Goal: Information Seeking & Learning: Learn about a topic

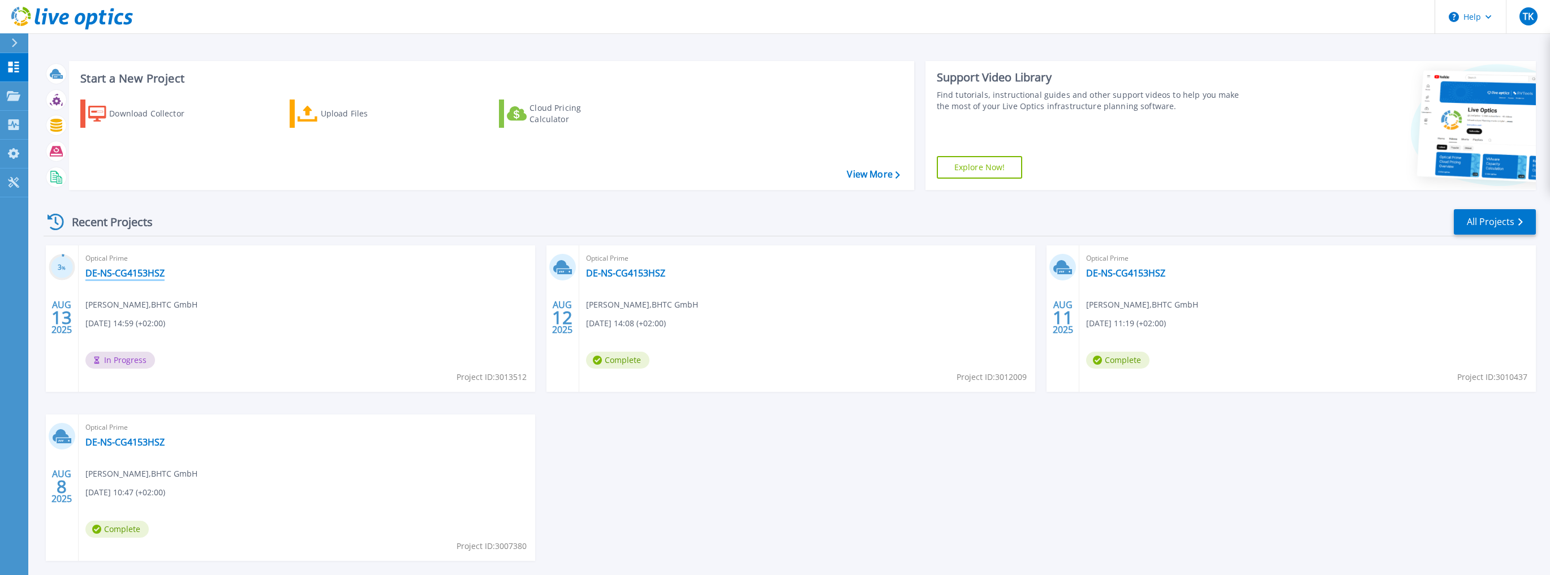
click at [142, 269] on link "DE-NS-CG4153HSZ" at bounding box center [124, 273] width 79 height 11
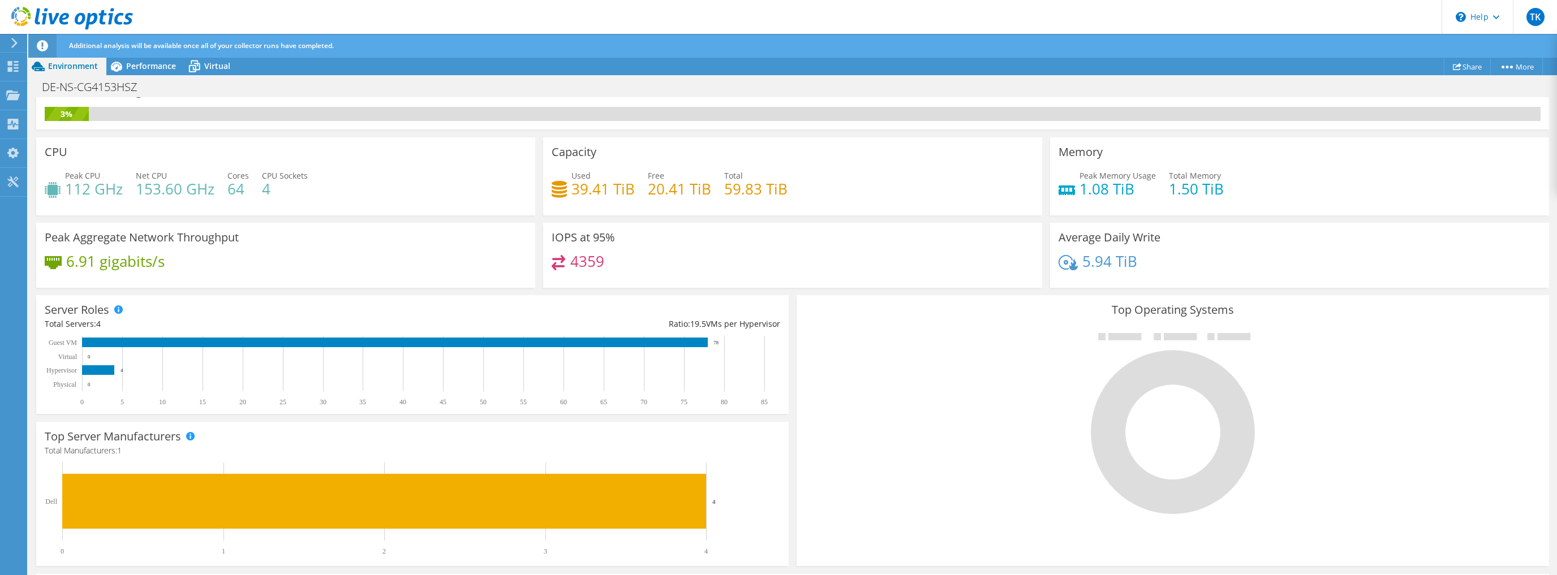
scroll to position [181, 0]
click at [170, 63] on span "Performance" at bounding box center [151, 66] width 50 height 11
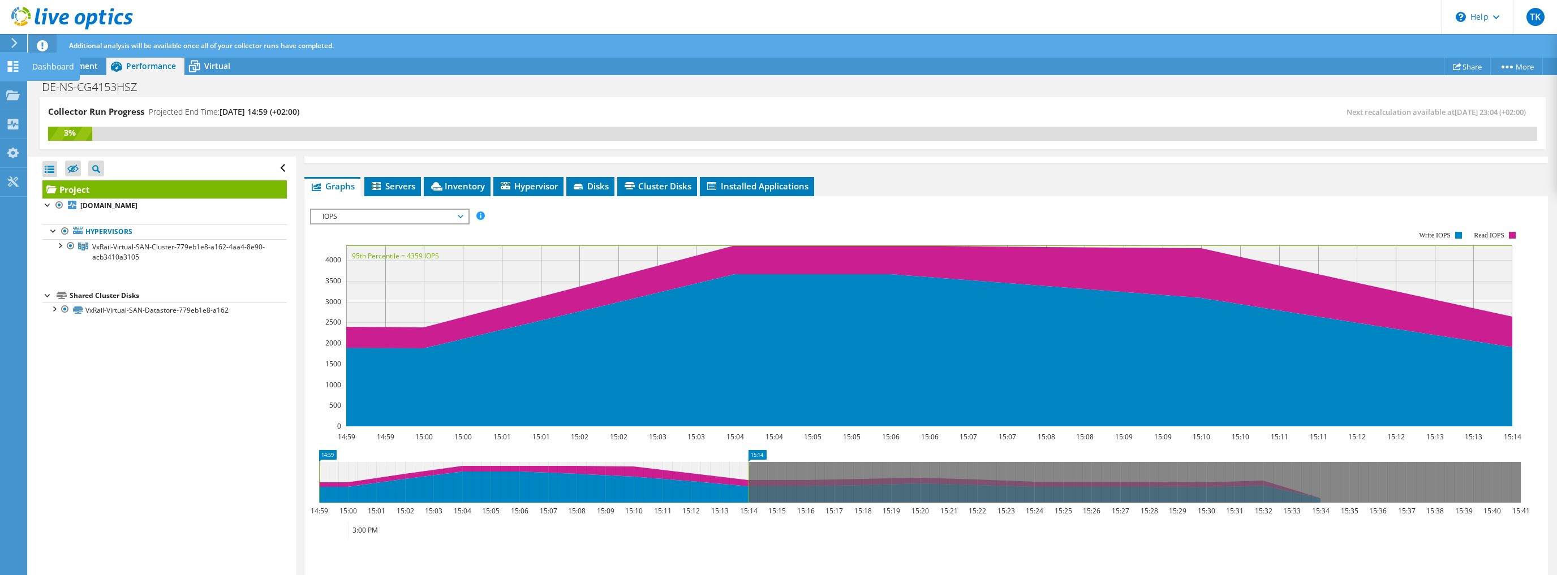
click at [8, 62] on use at bounding box center [13, 66] width 11 height 11
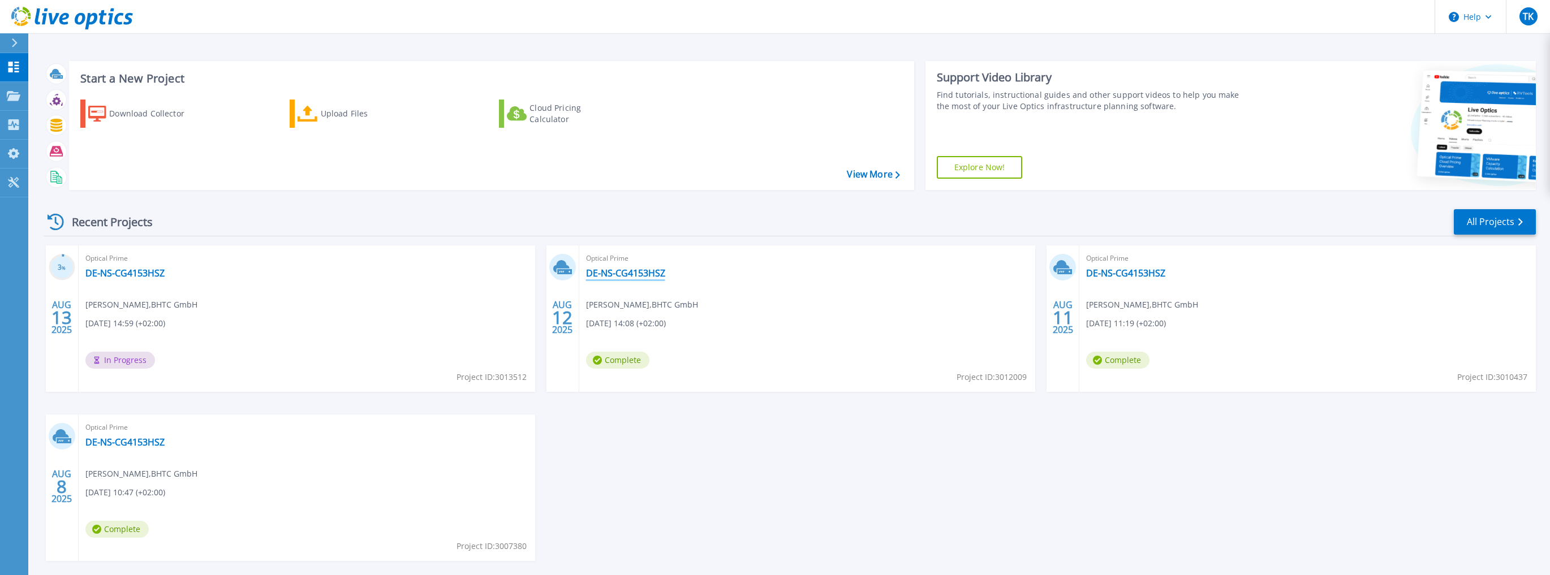
click at [621, 274] on link "DE-NS-CG4153HSZ" at bounding box center [625, 273] width 79 height 11
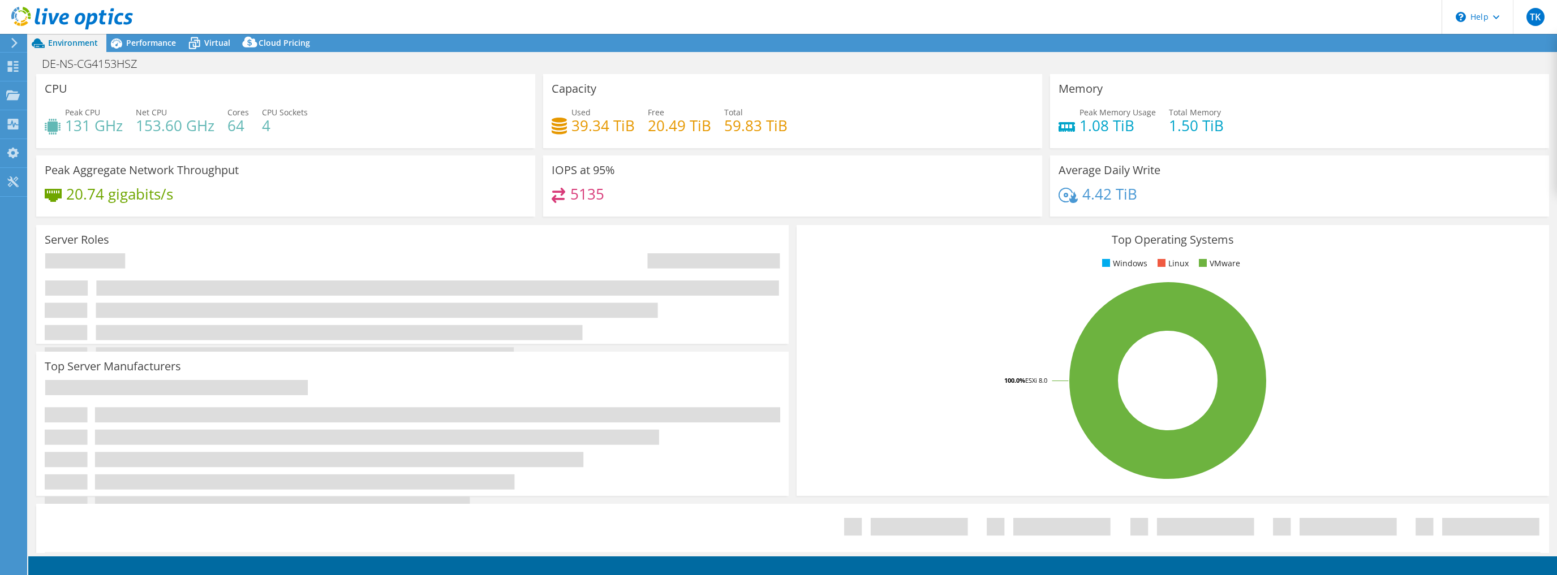
select select "USD"
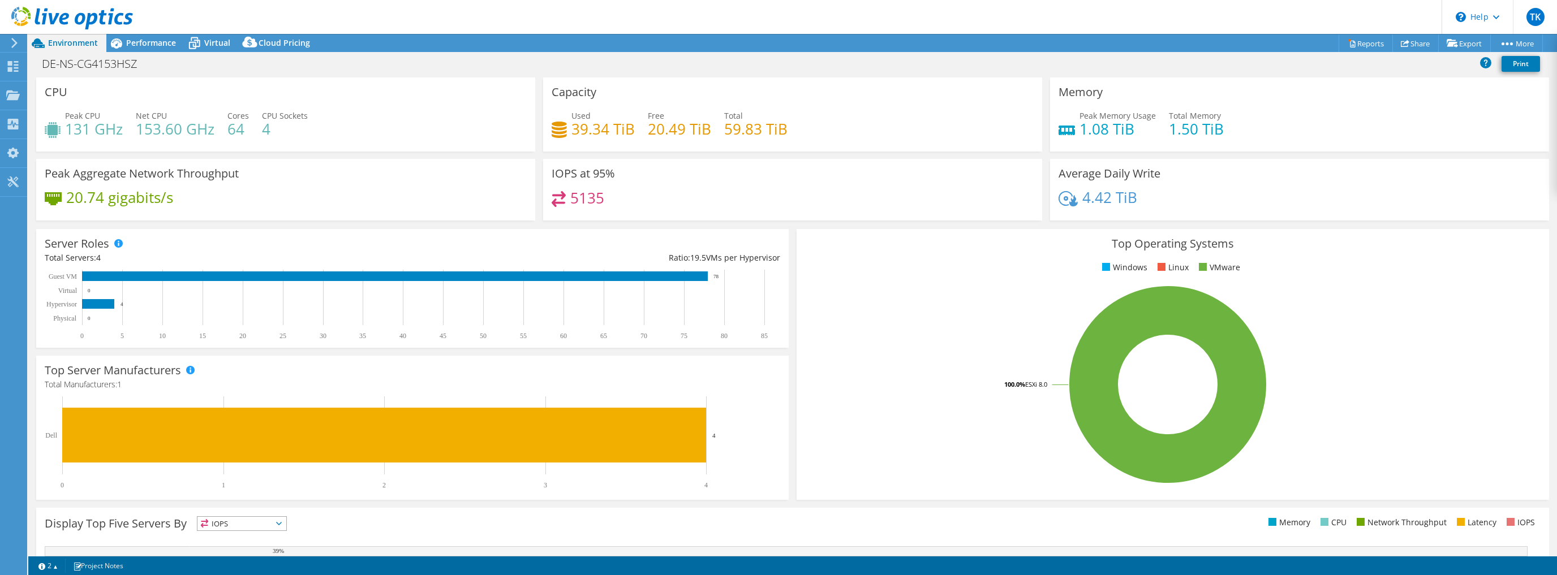
click at [849, 269] on ul "Windows Linux VMware" at bounding box center [1172, 267] width 735 height 13
click at [139, 36] on div "Performance" at bounding box center [145, 43] width 78 height 18
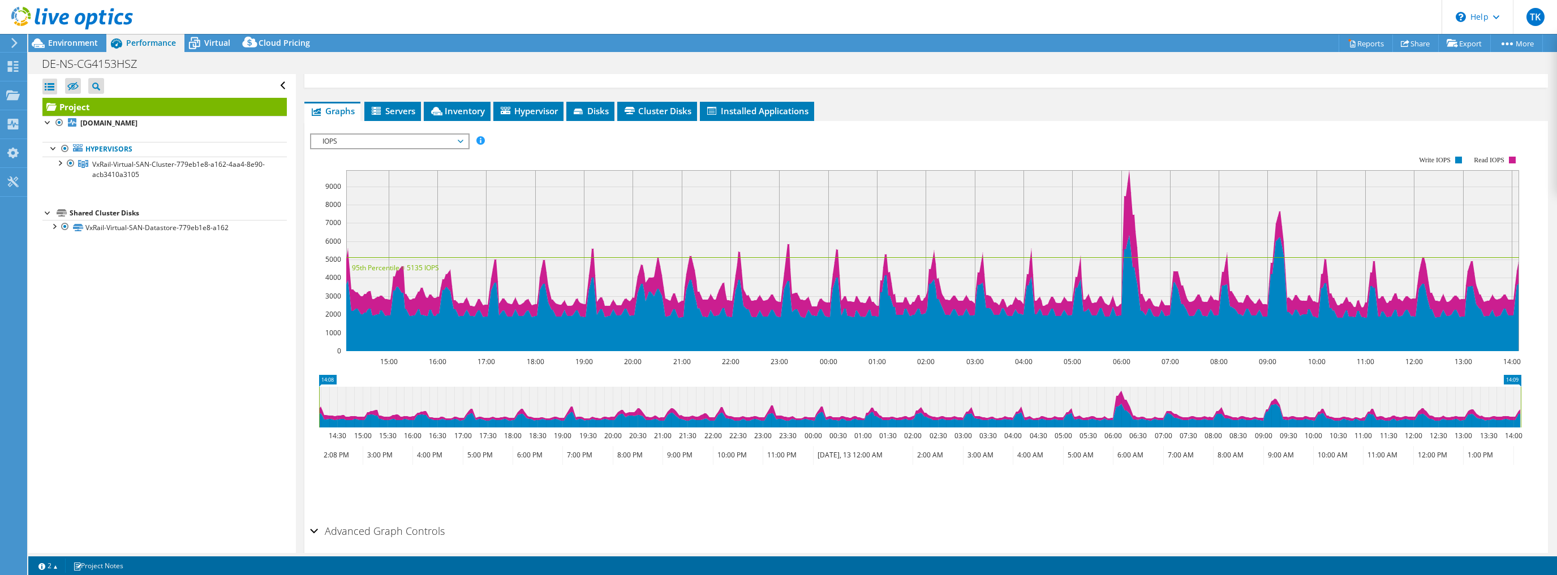
scroll to position [126, 0]
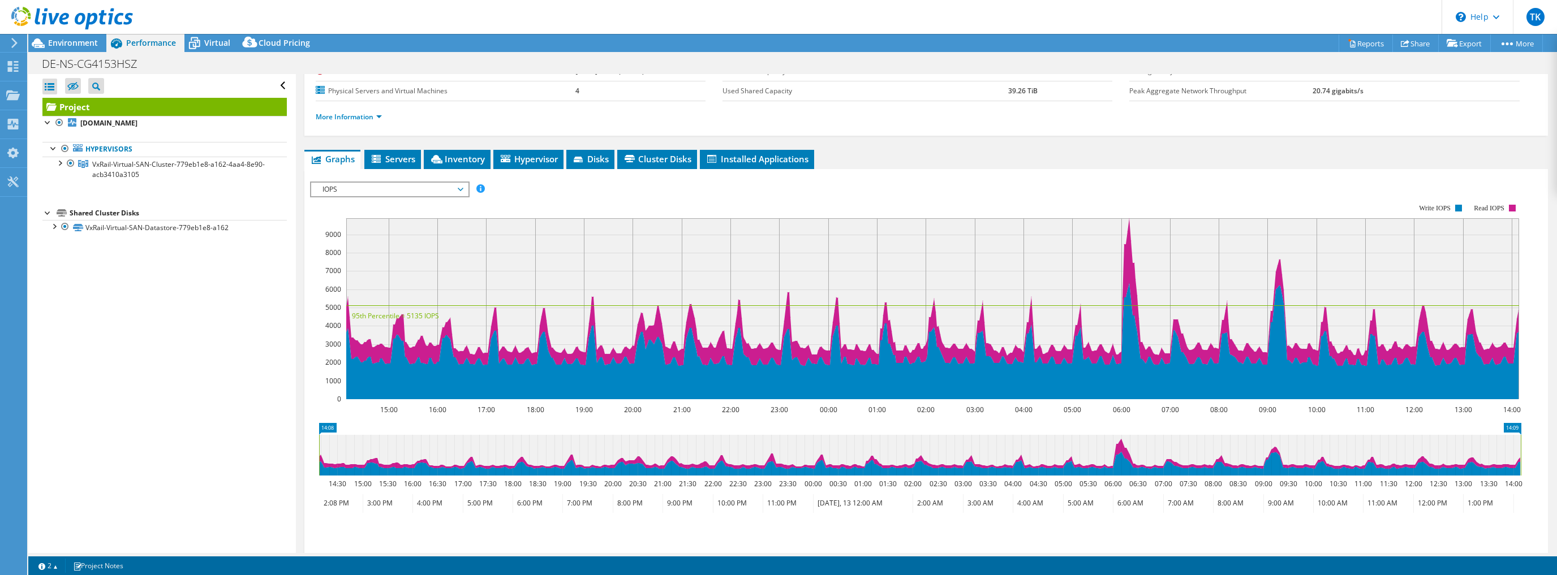
click at [431, 188] on span "IOPS" at bounding box center [389, 190] width 145 height 14
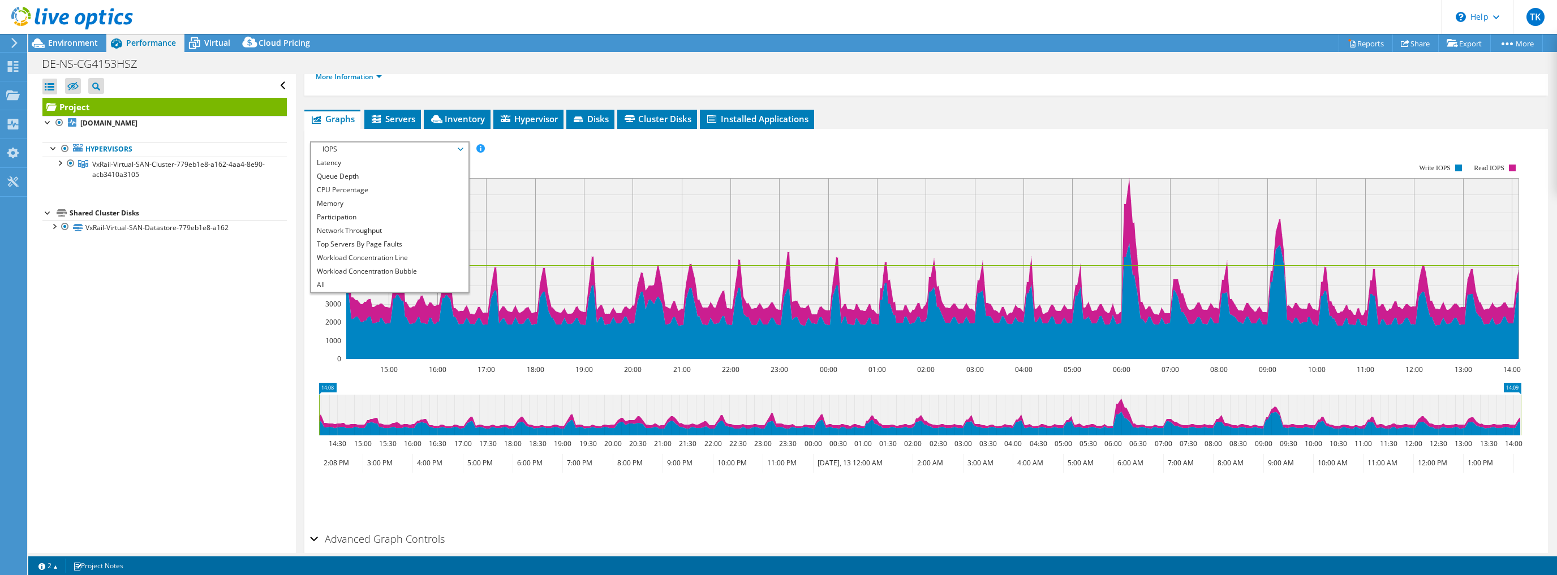
scroll to position [216, 0]
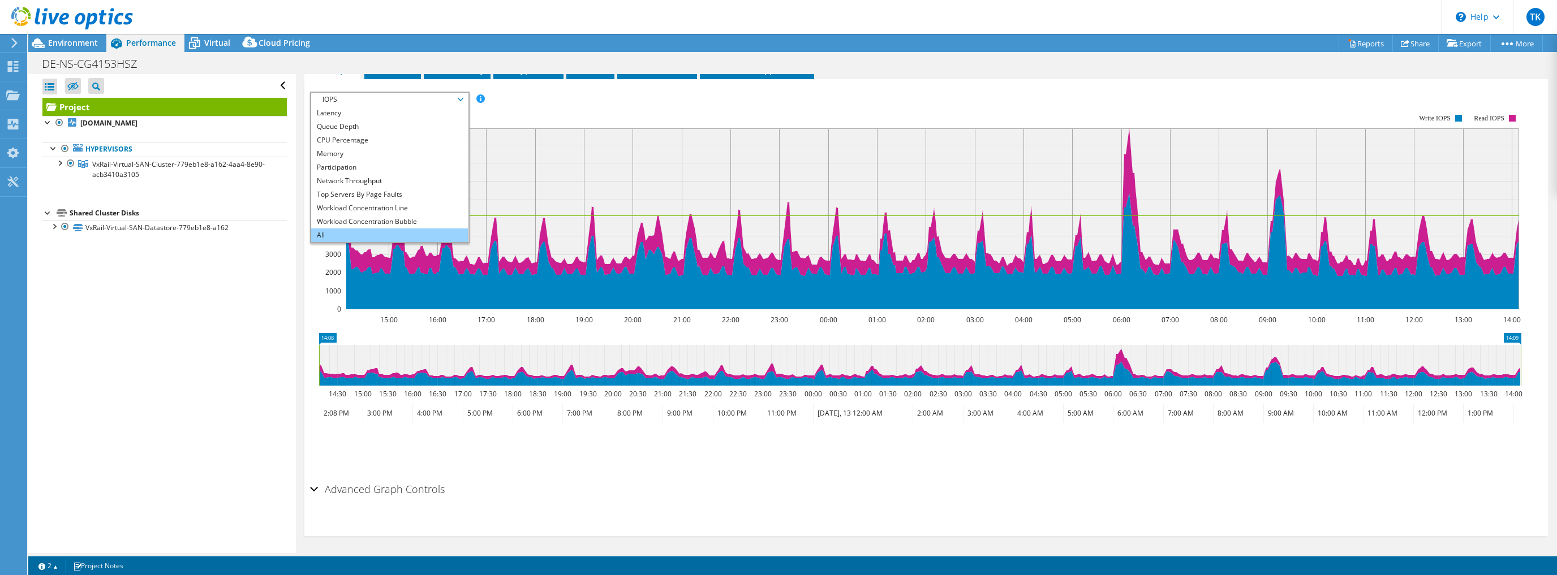
click at [342, 231] on li "All" at bounding box center [389, 236] width 157 height 14
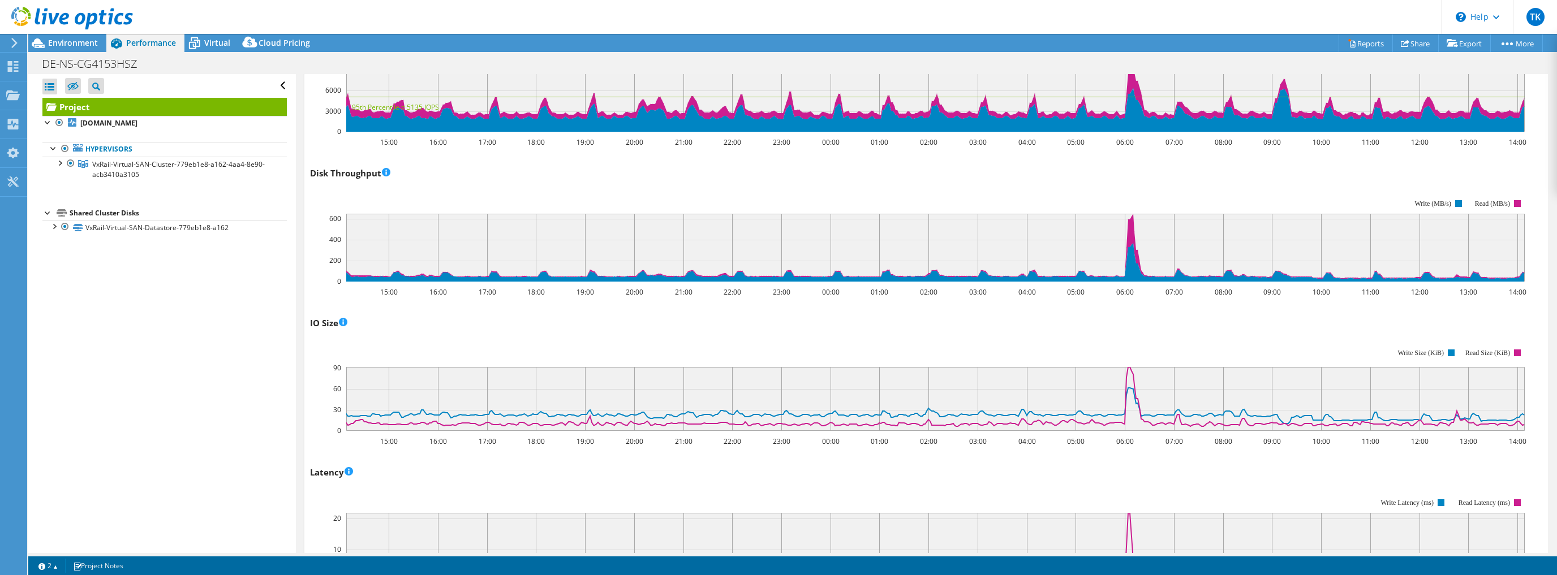
scroll to position [306, 0]
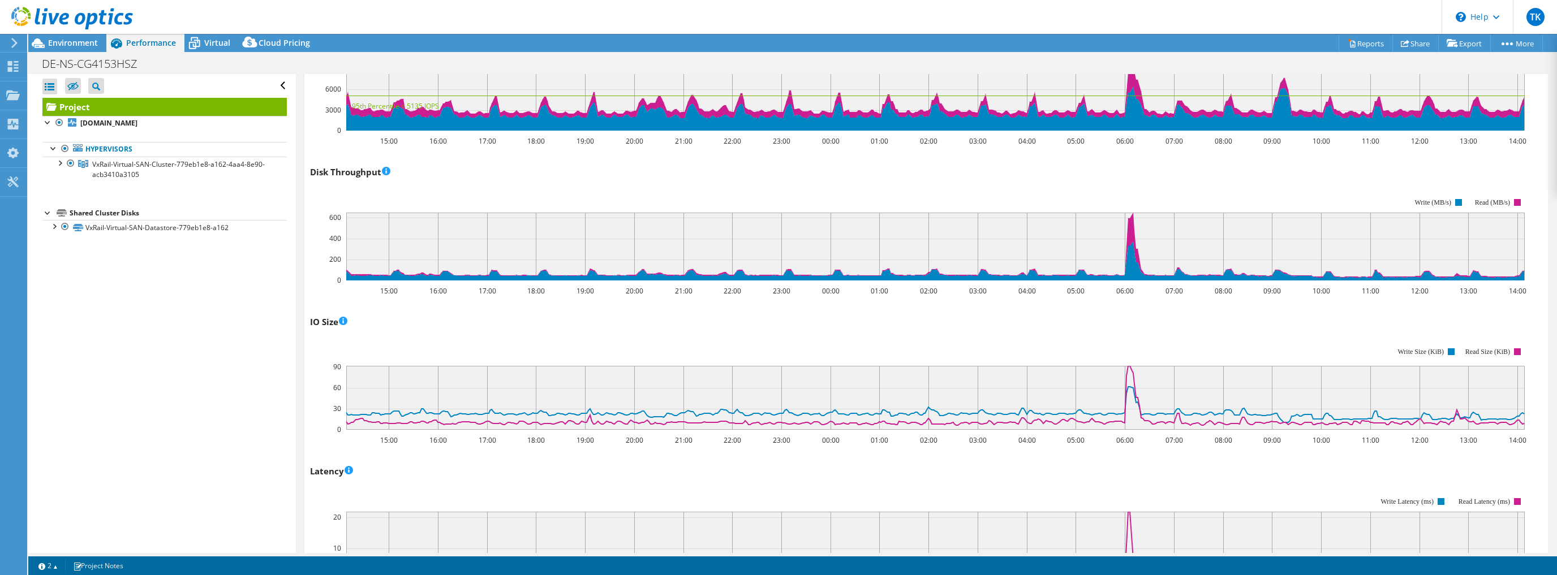
click at [1118, 169] on div "Disk Throughput 15:00 16:00 17:00 18:00 19:00 20:00 21:00 22:00 23:00 00:00 01:…" at bounding box center [926, 229] width 1232 height 133
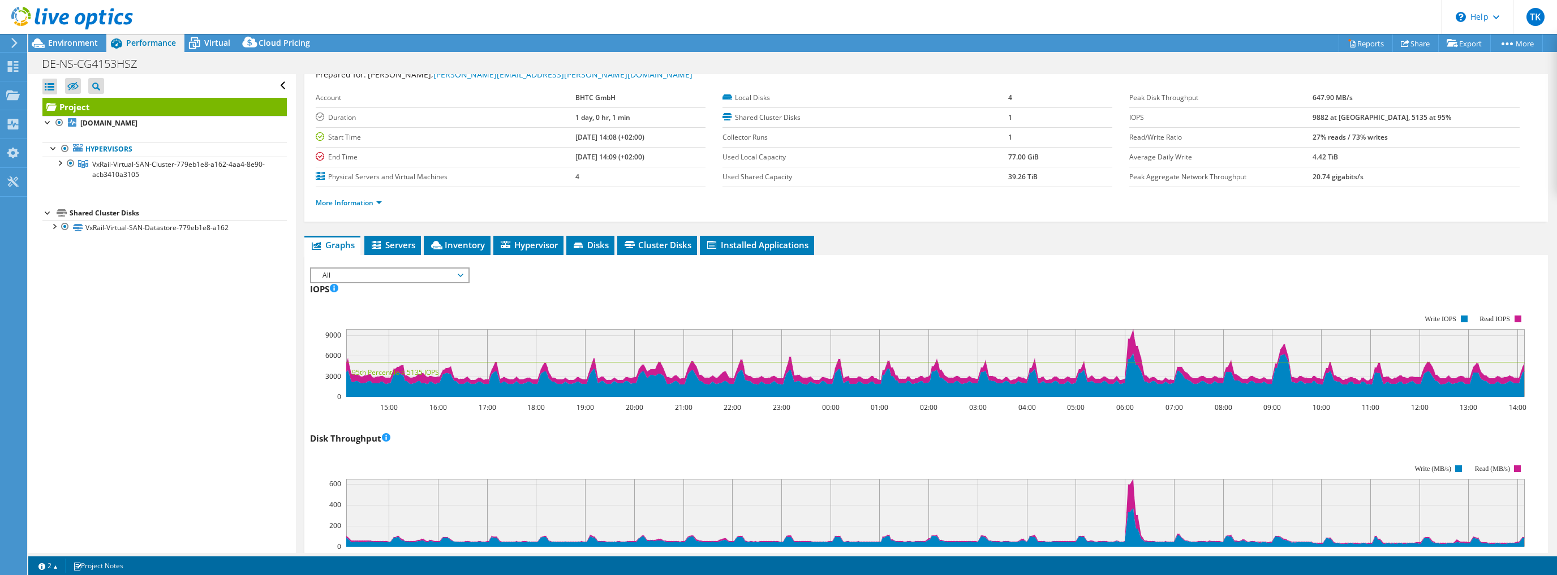
scroll to position [0, 0]
